Goal: Information Seeking & Learning: Learn about a topic

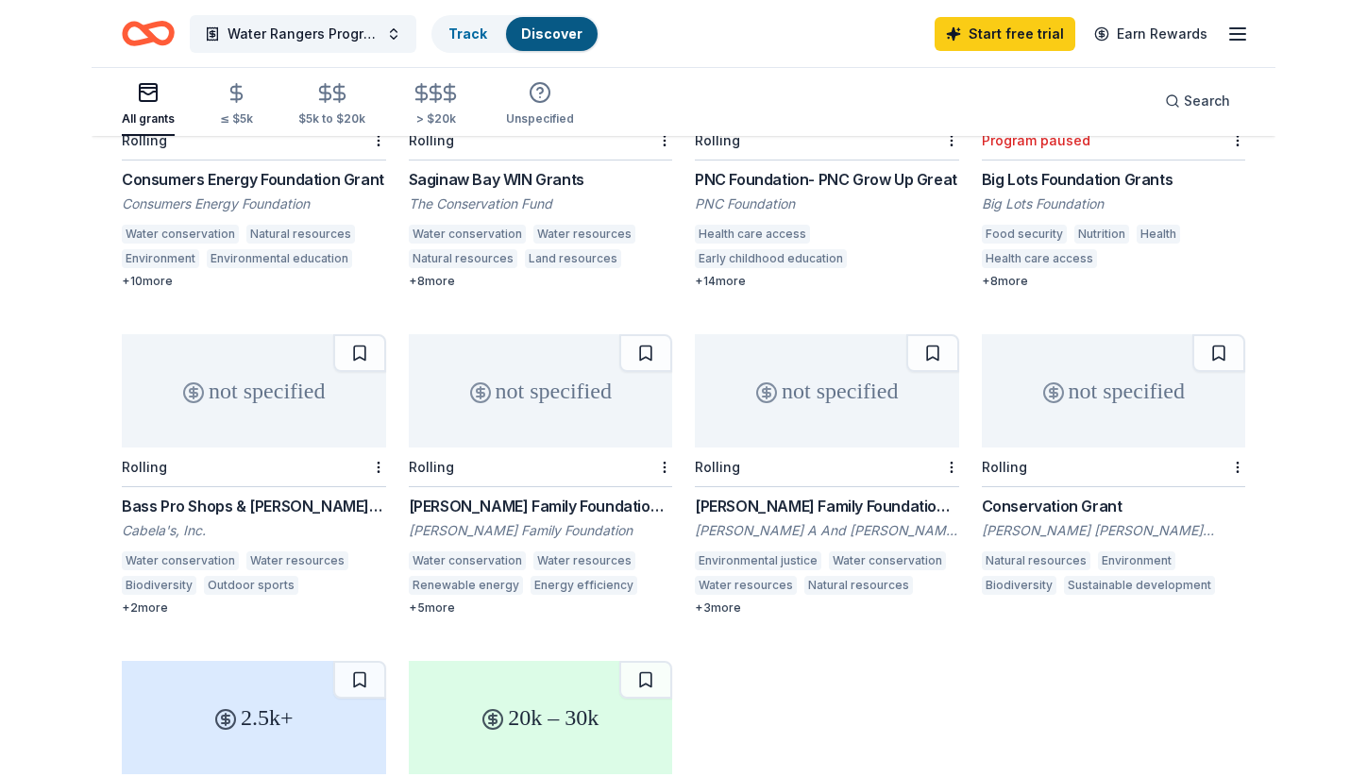
scroll to position [298, 0]
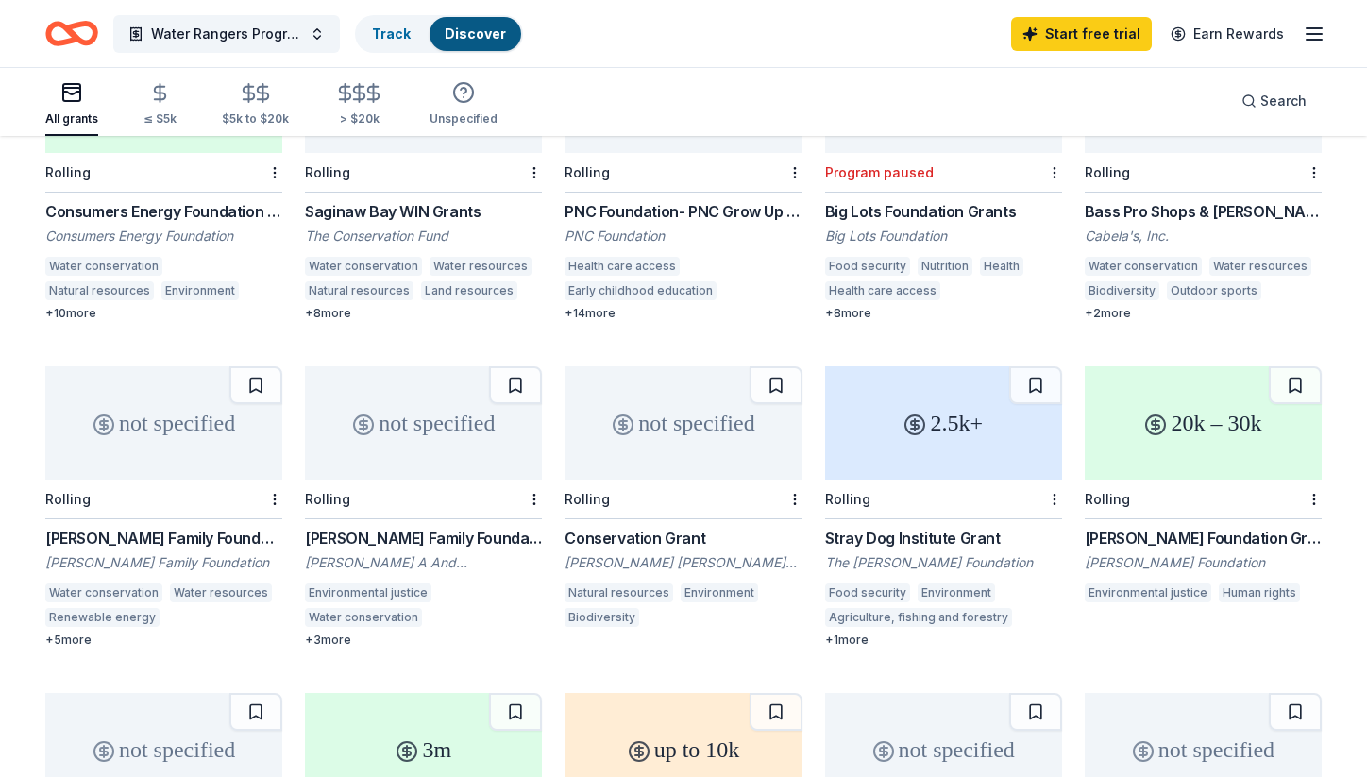
drag, startPoint x: 1082, startPoint y: 195, endPoint x: 1339, endPoint y: 202, distance: 256.9
drag, startPoint x: 1331, startPoint y: 195, endPoint x: 1158, endPoint y: 197, distance: 173.7
click at [1122, 200] on div "Bass Pro Shops & Cabela's Funding" at bounding box center [1203, 211] width 237 height 23
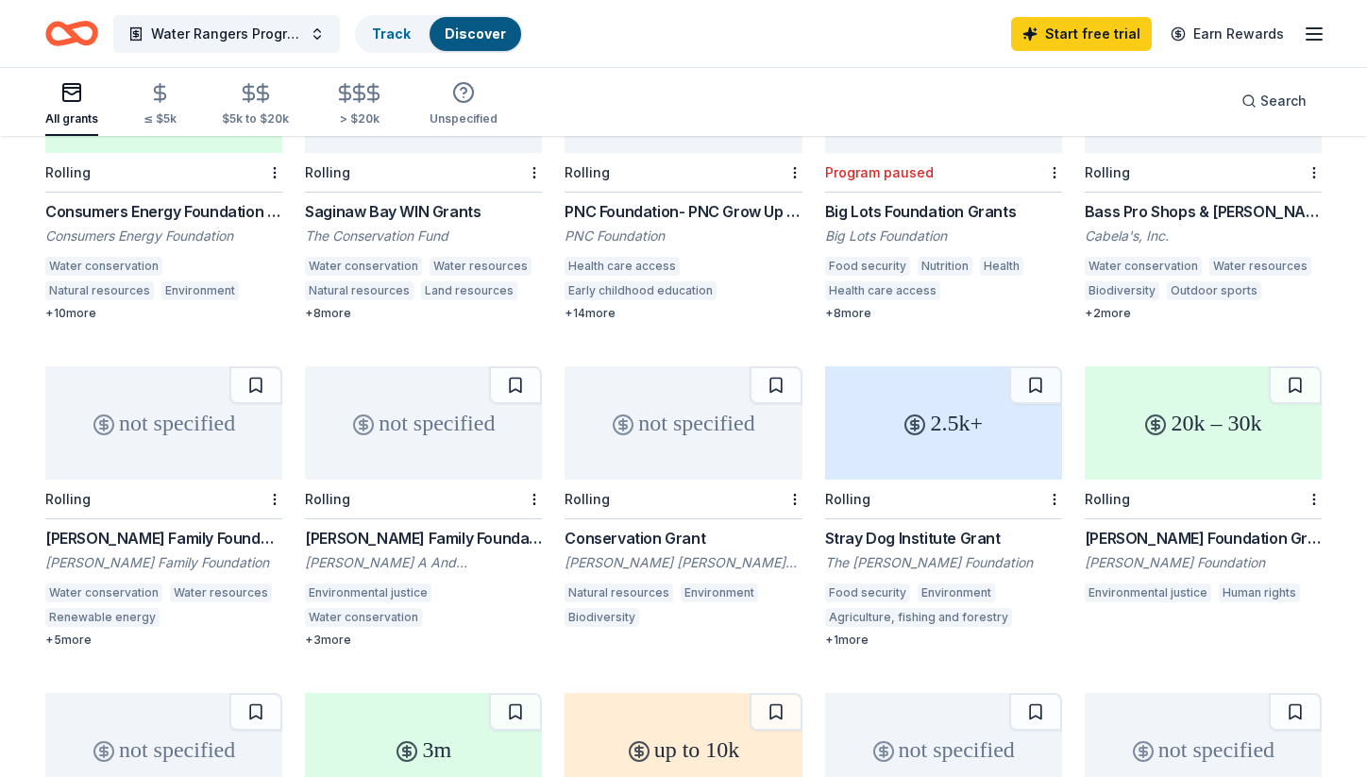
click at [232, 527] on div "Laird Norton Family Foundation Grant" at bounding box center [163, 538] width 237 height 23
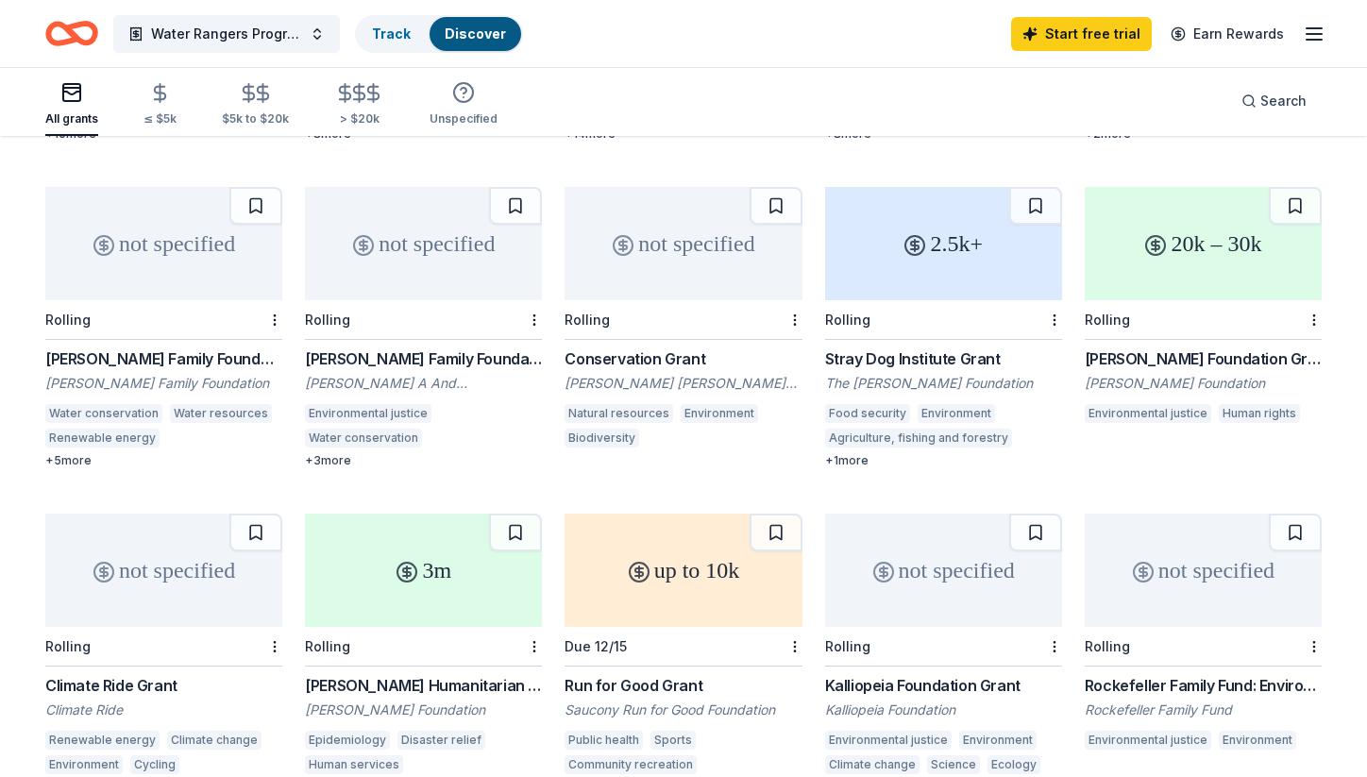
scroll to position [548, 0]
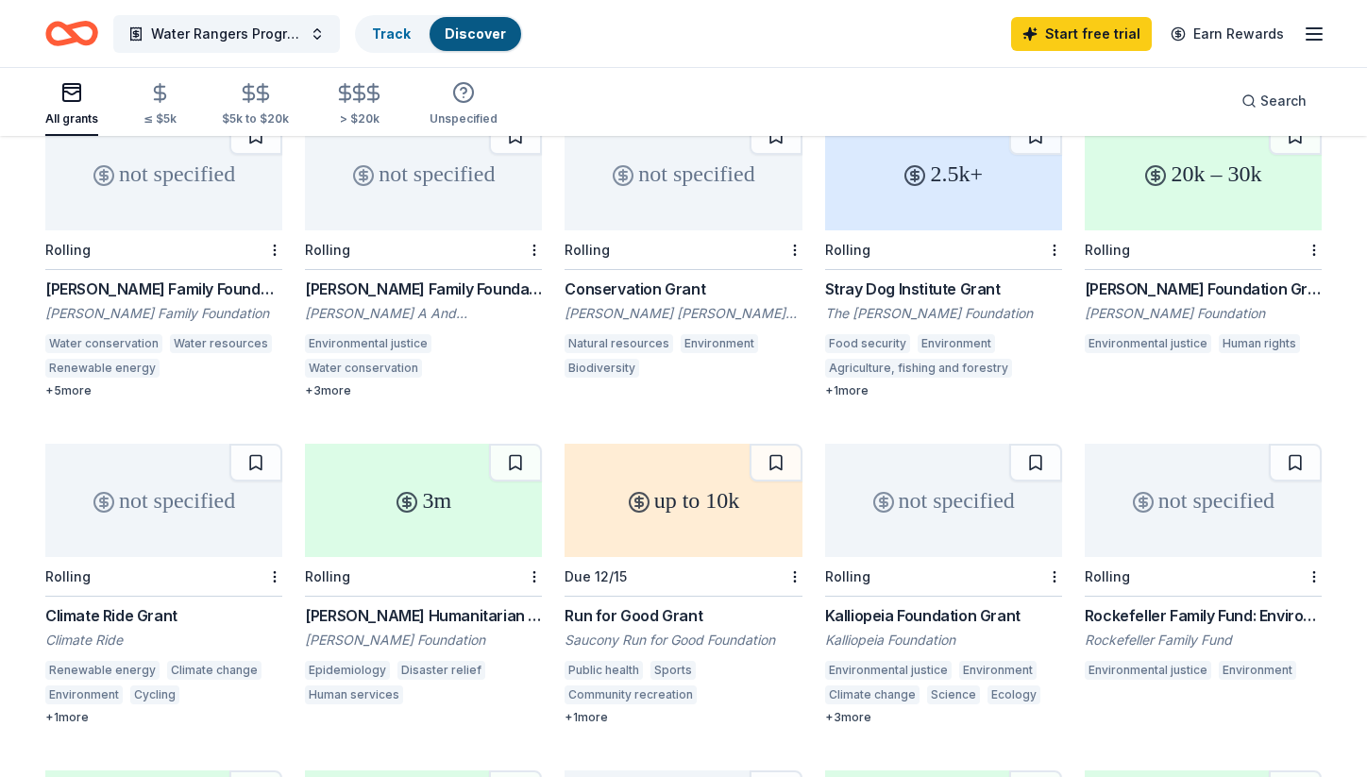
click at [110, 604] on div "Climate Ride Grant" at bounding box center [163, 615] width 237 height 23
click at [433, 604] on div "Conrad N. Hilton Humanitarian Prize" at bounding box center [423, 615] width 237 height 23
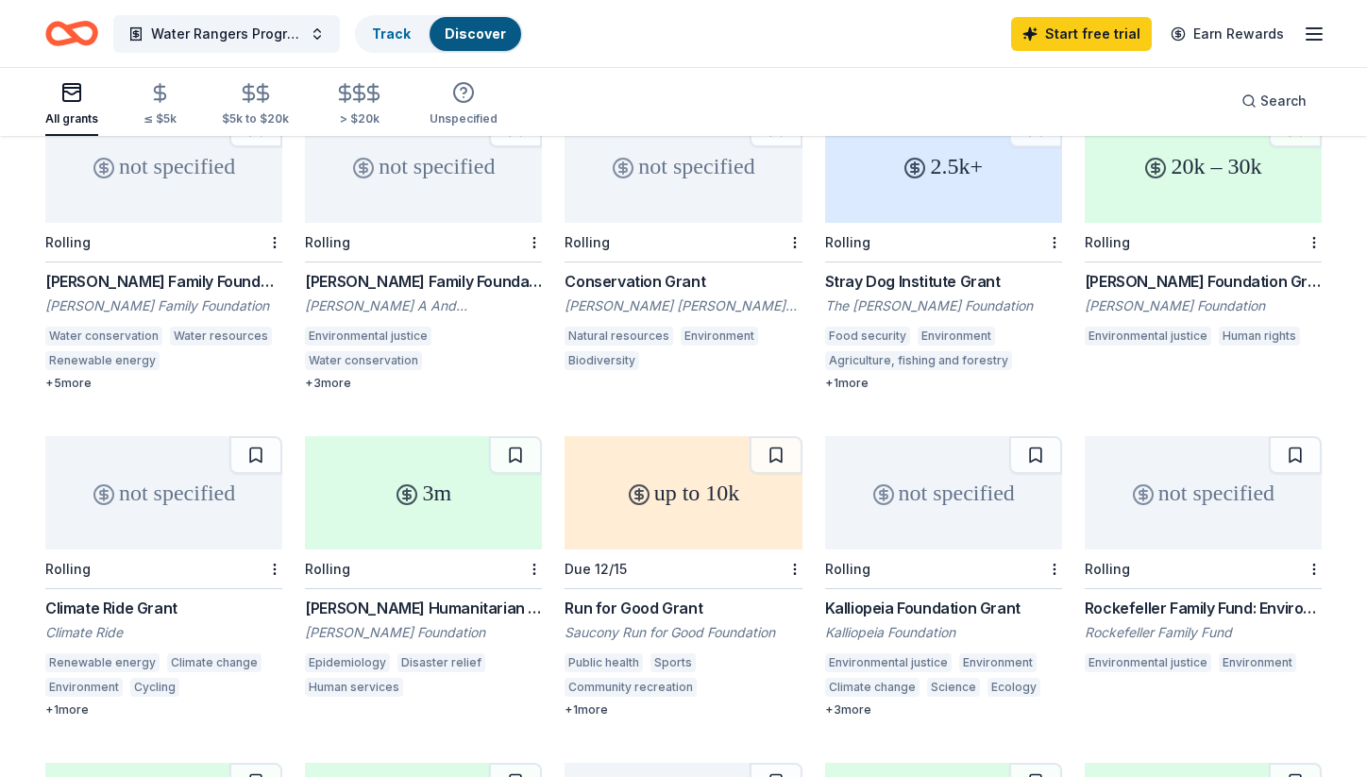
scroll to position [557, 0]
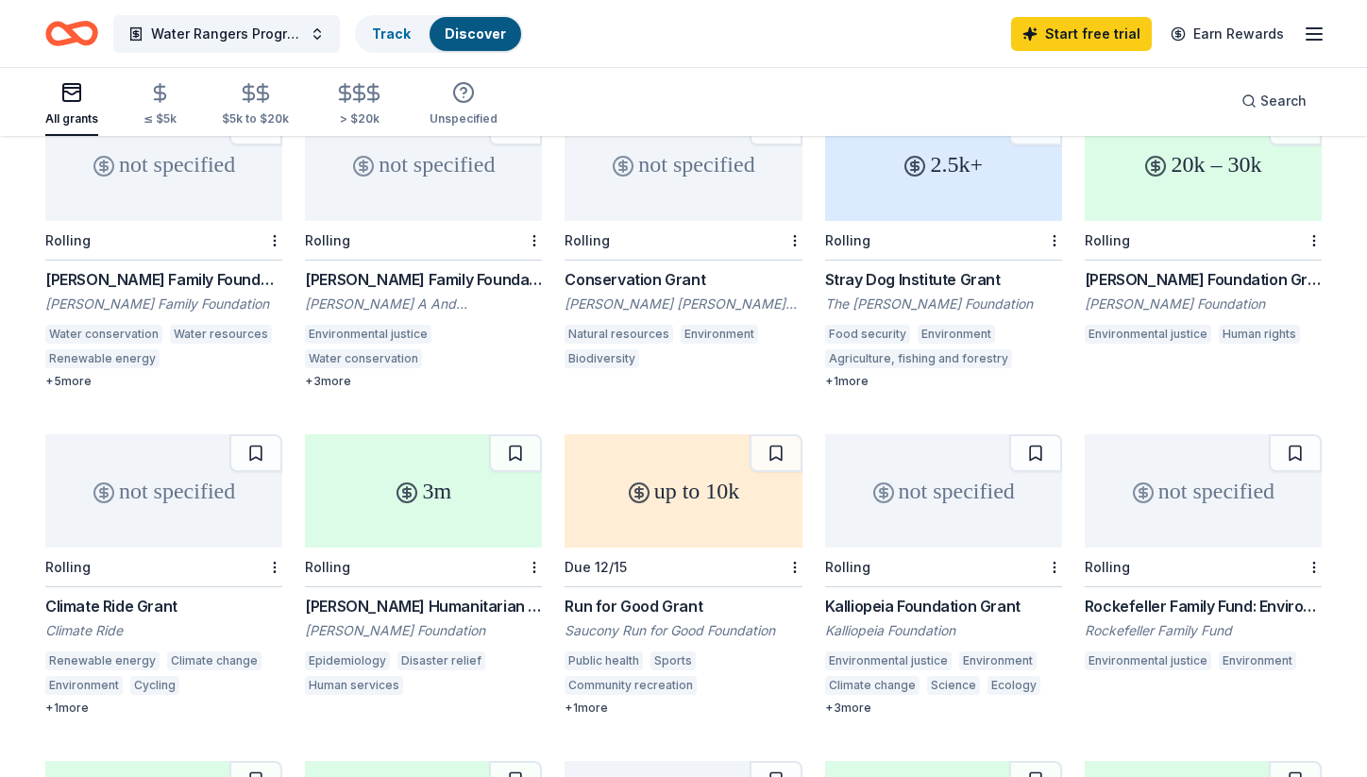
click at [647, 595] on div "Run for Good Grant" at bounding box center [683, 606] width 237 height 23
click at [875, 595] on div "Kalliopeia Foundation Grant" at bounding box center [943, 606] width 237 height 23
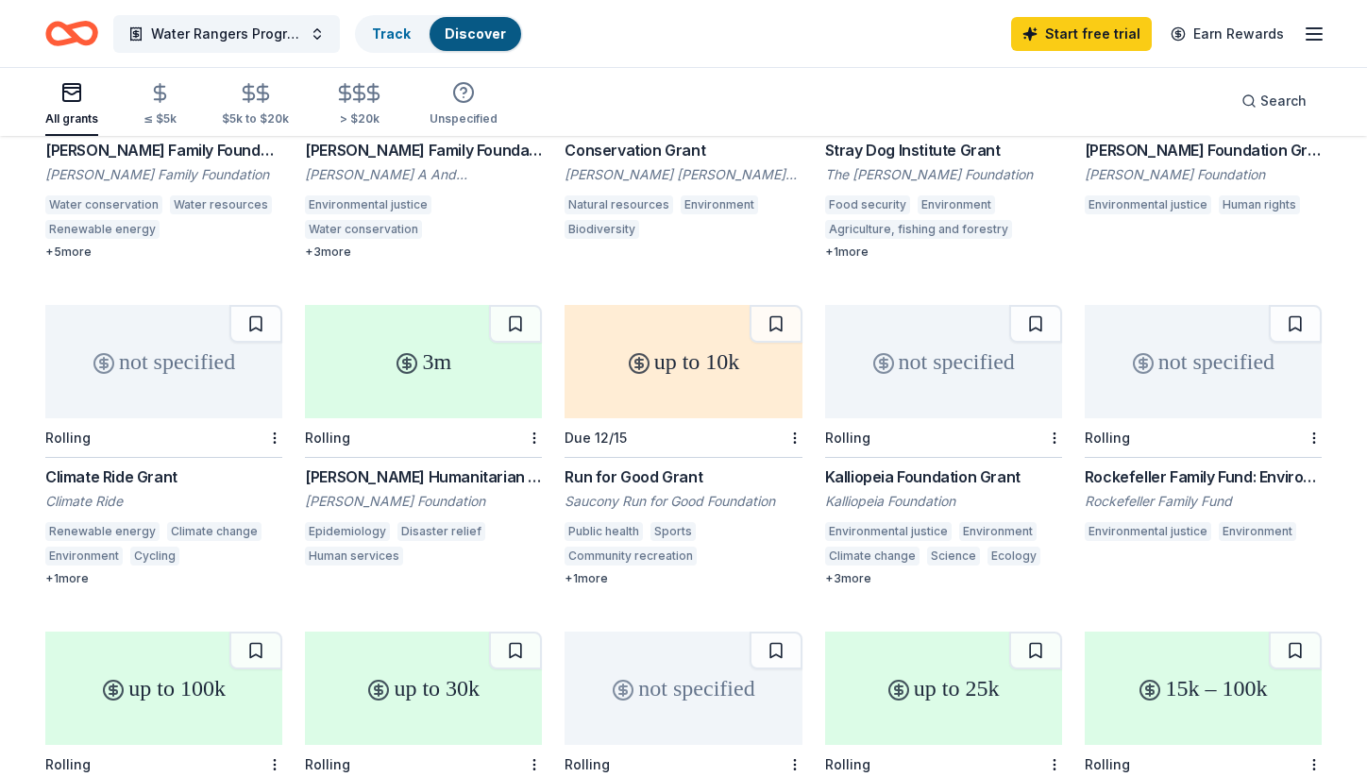
scroll to position [701, 0]
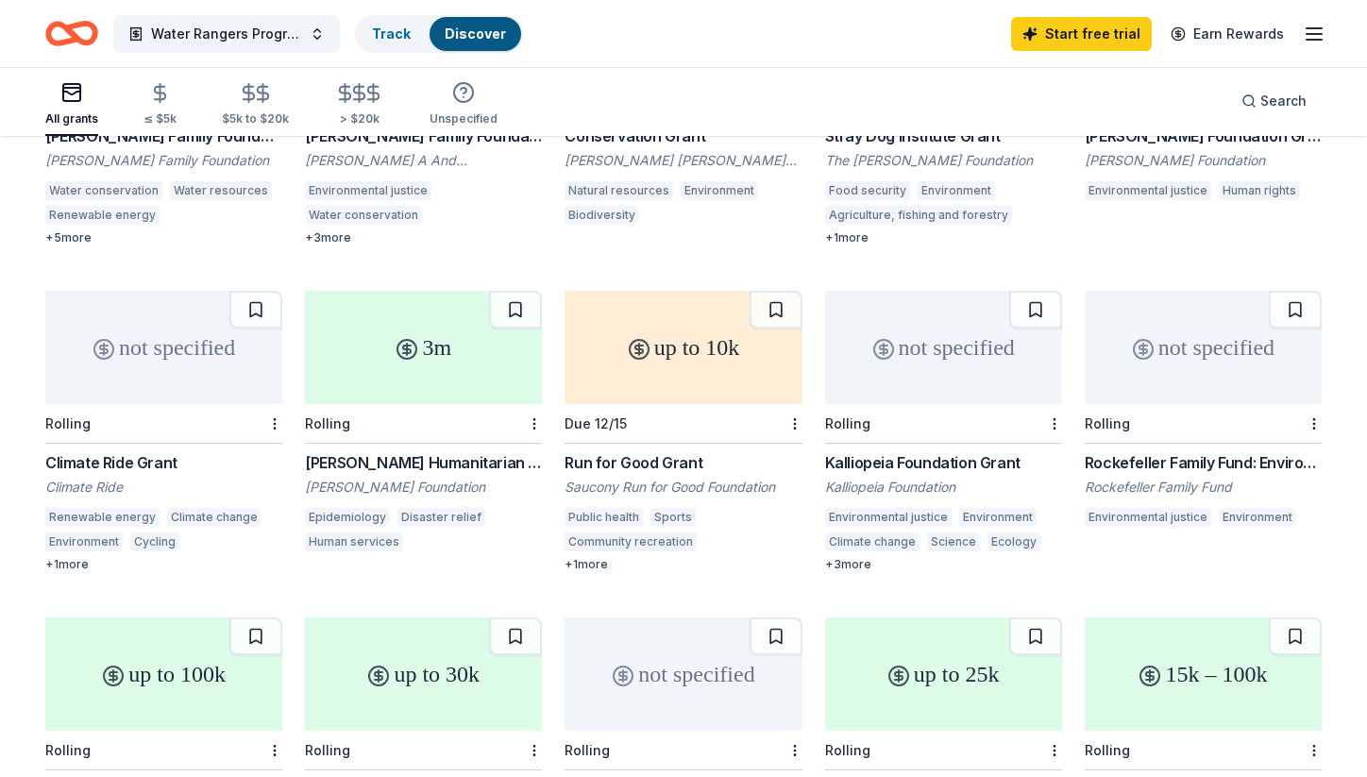
click at [1160, 451] on div "Rockefeller Family Fund: Environment Grant" at bounding box center [1203, 462] width 237 height 23
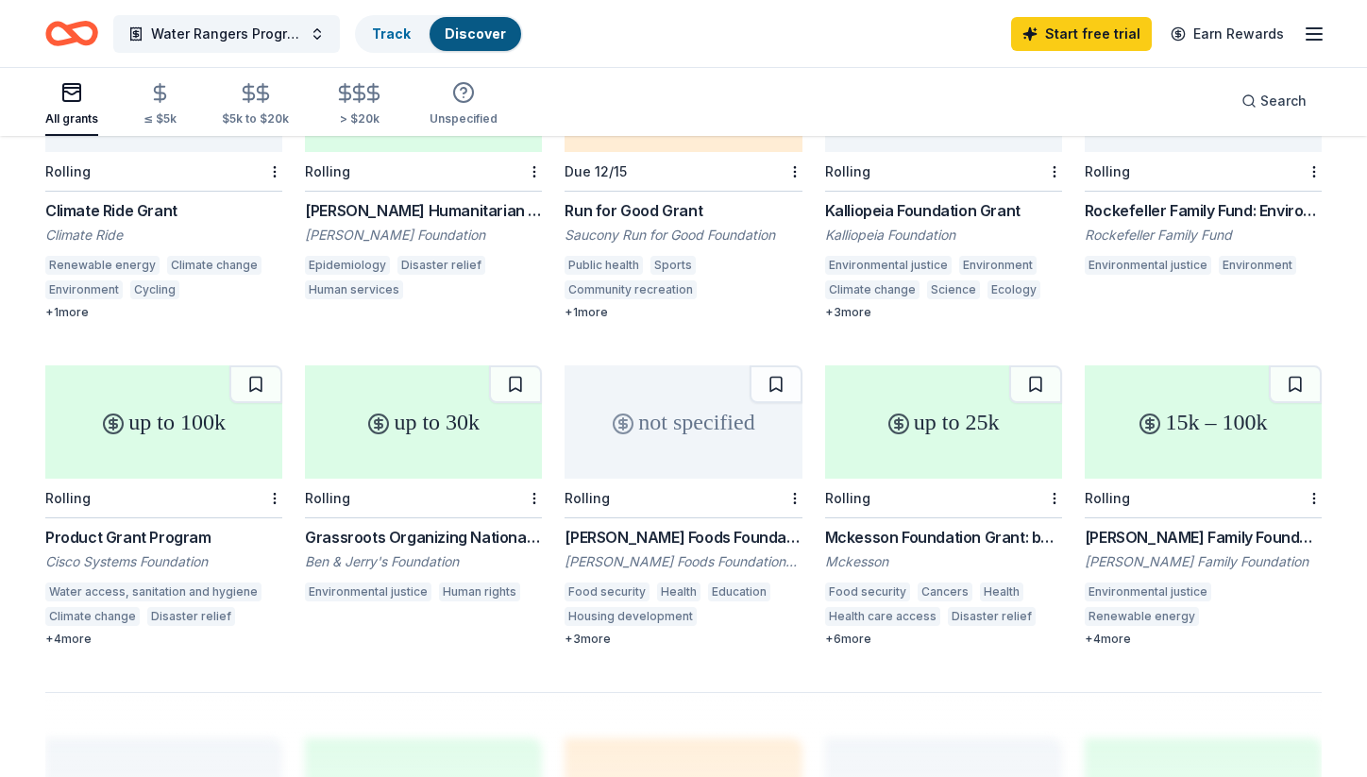
scroll to position [954, 0]
click at [177, 525] on div "Product Grant Program" at bounding box center [163, 536] width 237 height 23
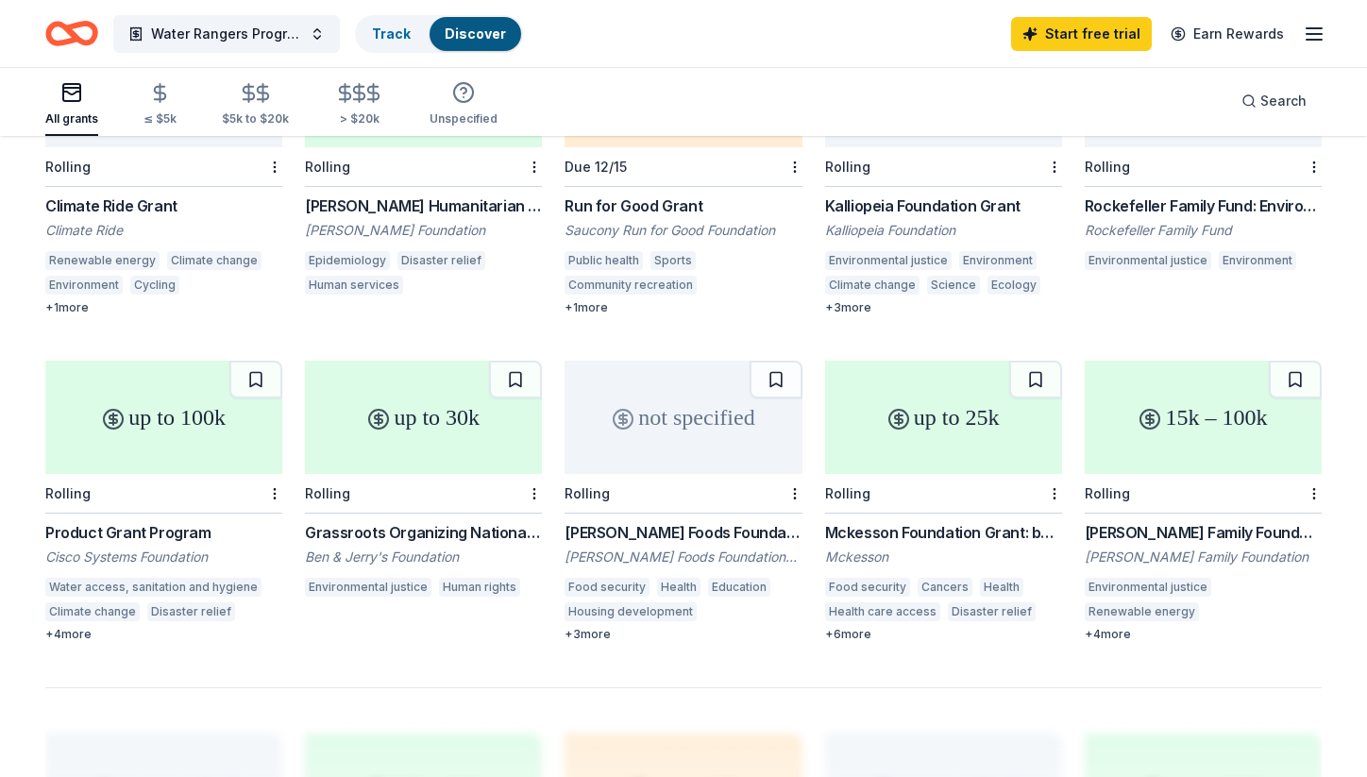
scroll to position [957, 0]
click at [736, 521] on div "Schreiber Foods Foundation Grant" at bounding box center [683, 532] width 237 height 23
click at [889, 522] on div "Mckesson Foundation Grant: below $25,000 Mckesson Food security Cancers Health …" at bounding box center [943, 581] width 237 height 121
click at [1146, 521] on div "[PERSON_NAME] Family Foundation Grants" at bounding box center [1203, 532] width 237 height 23
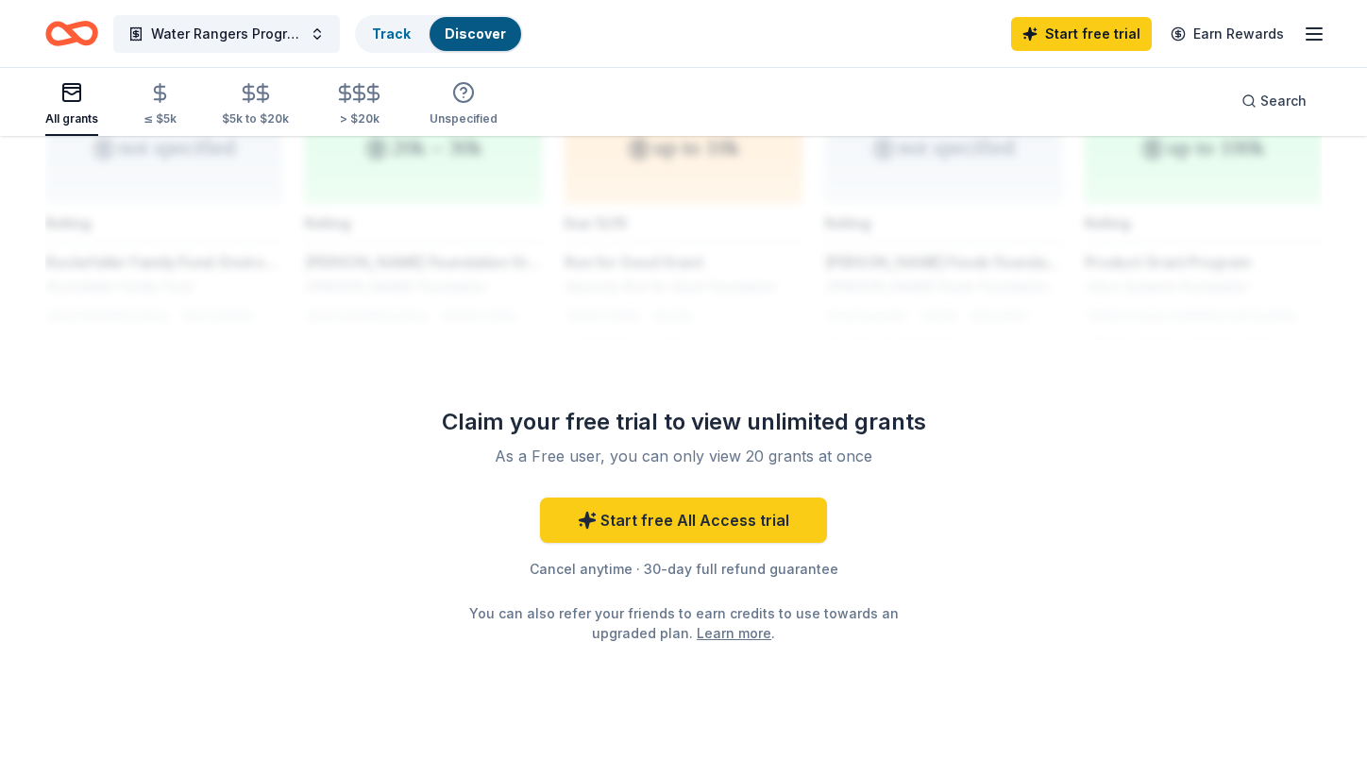
scroll to position [1600, 0]
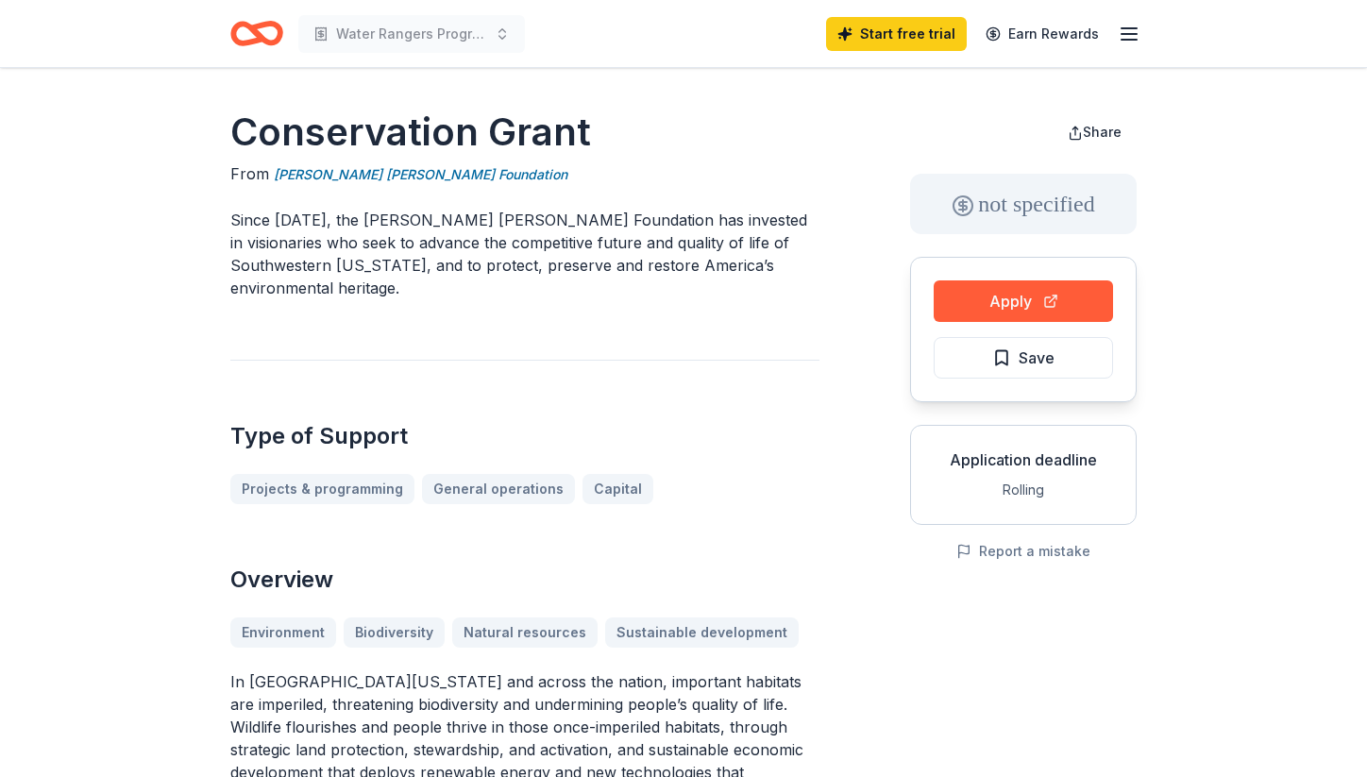
drag, startPoint x: 536, startPoint y: 159, endPoint x: 302, endPoint y: 205, distance: 238.7
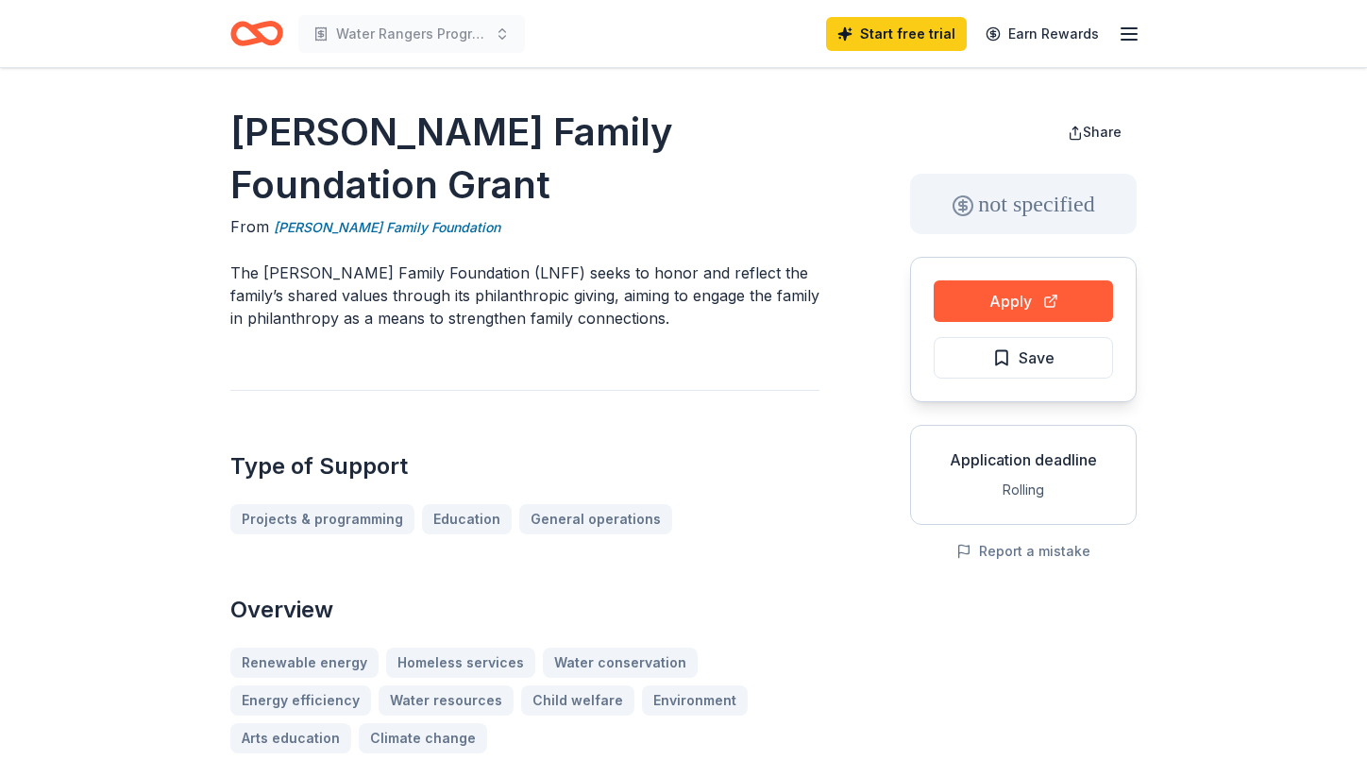
drag, startPoint x: 342, startPoint y: 192, endPoint x: 220, endPoint y: 127, distance: 138.1
click at [230, 134] on h1 "Laird Norton Family Foundation Grant" at bounding box center [524, 159] width 589 height 106
drag, startPoint x: 219, startPoint y: 127, endPoint x: 404, endPoint y: 181, distance: 193.0
drag, startPoint x: 587, startPoint y: 277, endPoint x: 269, endPoint y: 171, distance: 335.3
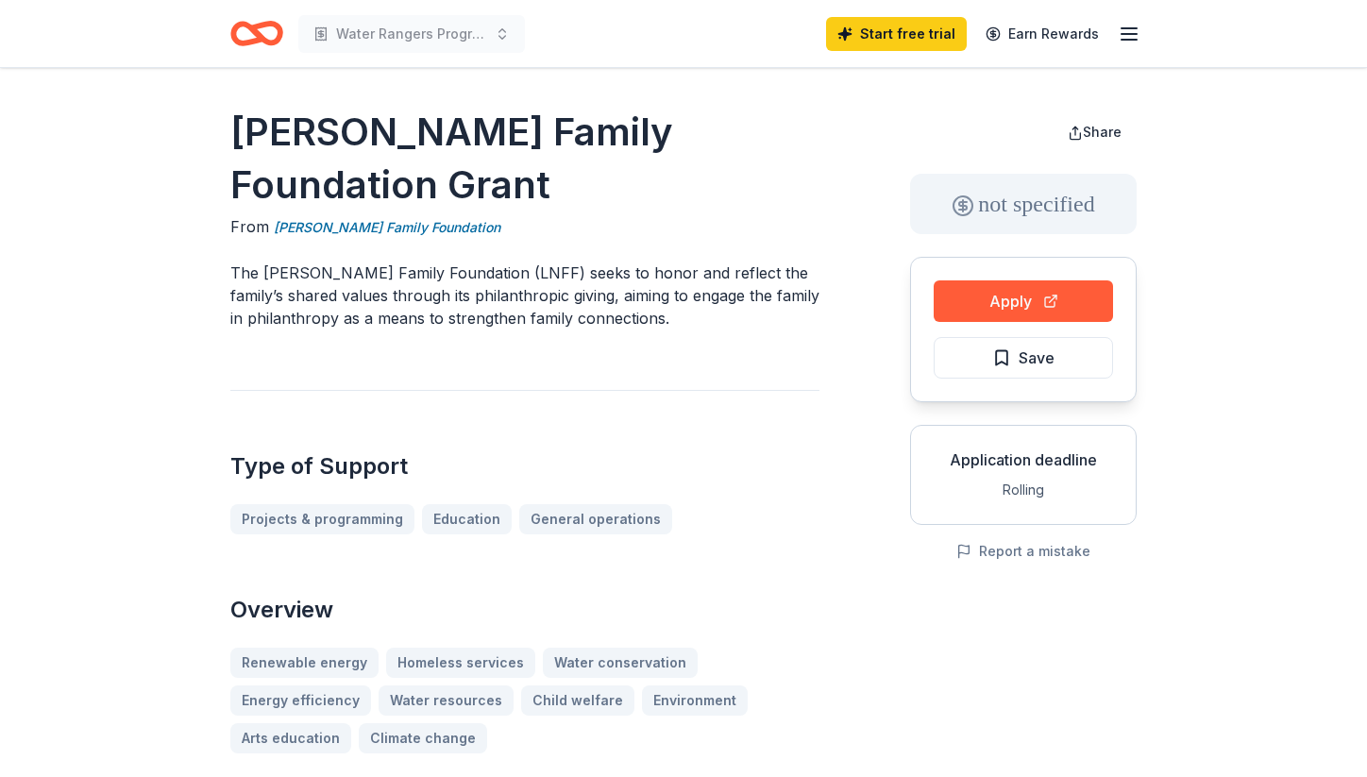
drag, startPoint x: 261, startPoint y: 164, endPoint x: 237, endPoint y: 121, distance: 49.4
click at [237, 121] on h1 "Laird Norton Family Foundation Grant" at bounding box center [524, 159] width 589 height 106
drag, startPoint x: 238, startPoint y: 123, endPoint x: 340, endPoint y: 158, distance: 107.8
click at [340, 158] on h1 "Laird Norton Family Foundation Grant" at bounding box center [524, 159] width 589 height 106
